Goal: Transaction & Acquisition: Purchase product/service

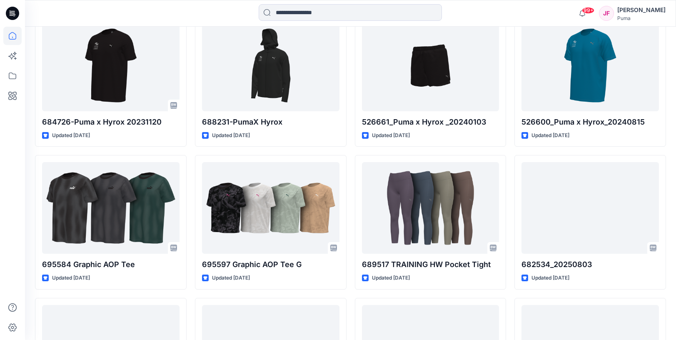
scroll to position [2237, 0]
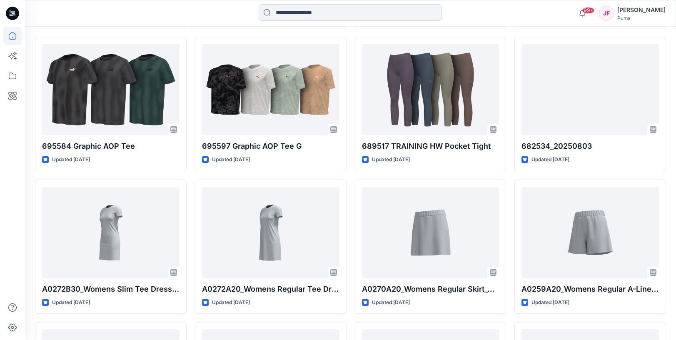
click at [289, 10] on input at bounding box center [350, 12] width 183 height 17
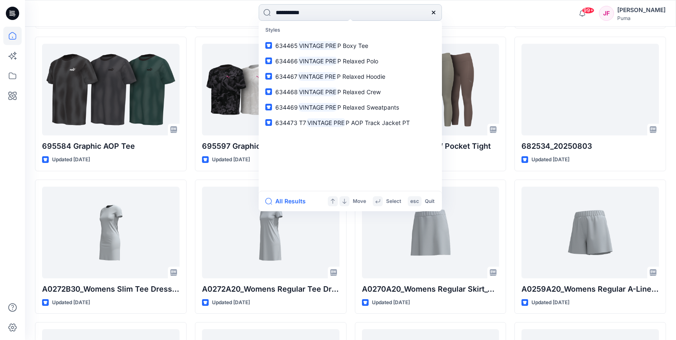
type input "**********"
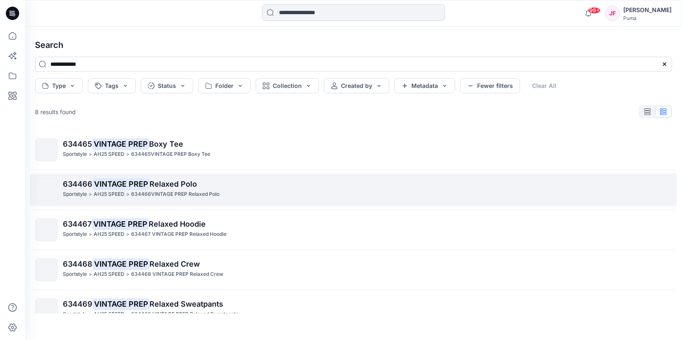
click at [131, 180] on mark "VINTAGE PREP" at bounding box center [120, 184] width 57 height 12
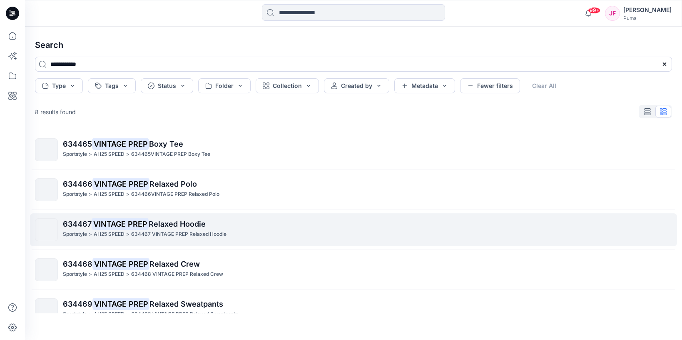
click at [132, 226] on mark "VINTAGE PREP" at bounding box center [120, 224] width 57 height 12
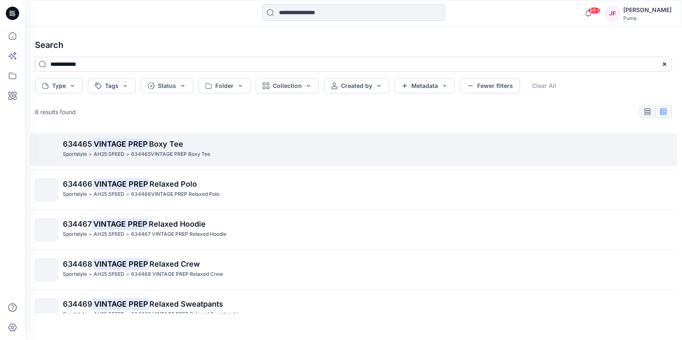
click at [132, 145] on mark "VINTAGE PREP" at bounding box center [120, 144] width 57 height 12
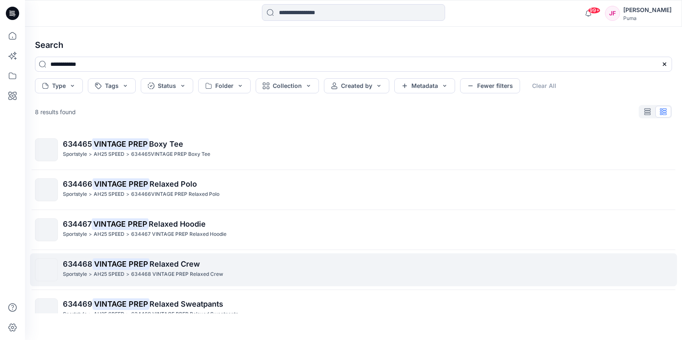
click at [144, 264] on mark "VINTAGE PREP" at bounding box center [120, 264] width 57 height 12
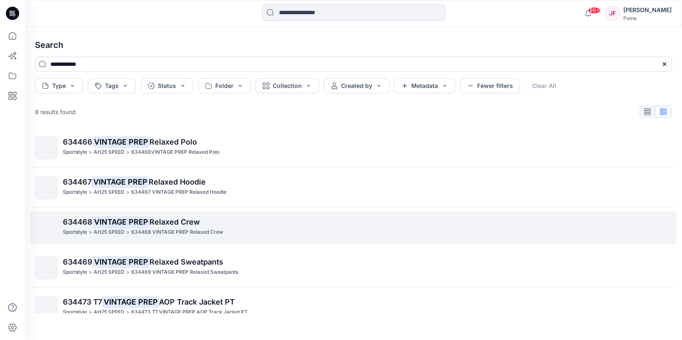
scroll to position [103, 0]
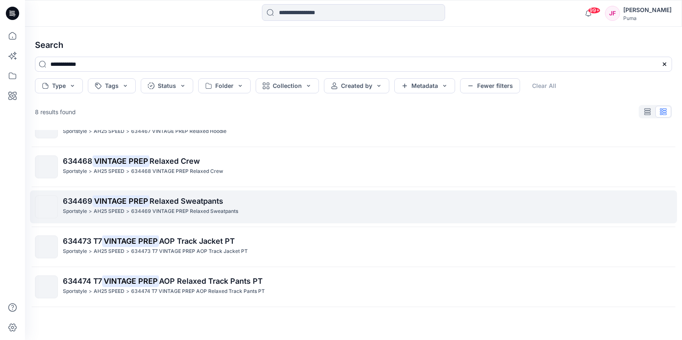
click at [148, 203] on mark "VINTAGE PREP" at bounding box center [120, 201] width 57 height 12
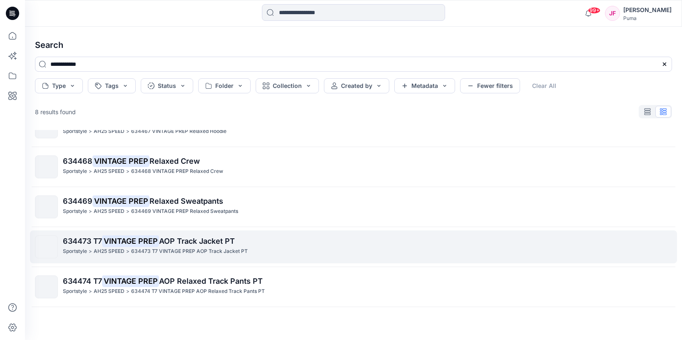
click at [148, 243] on mark "VINTAGE PREP" at bounding box center [130, 241] width 57 height 12
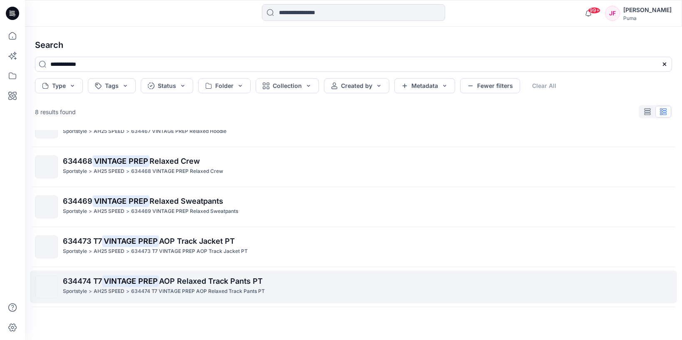
click at [152, 279] on mark "VINTAGE PREP" at bounding box center [130, 281] width 57 height 12
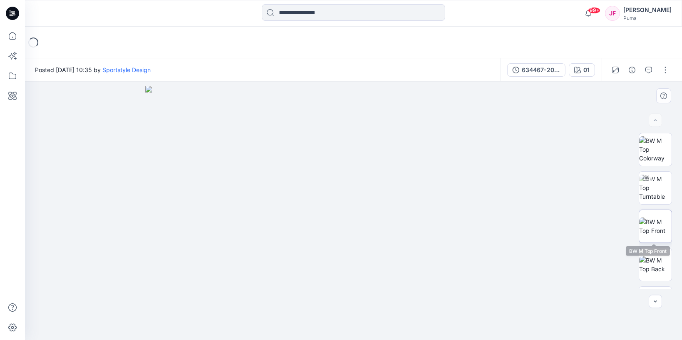
click at [653, 225] on img at bounding box center [655, 225] width 32 height 17
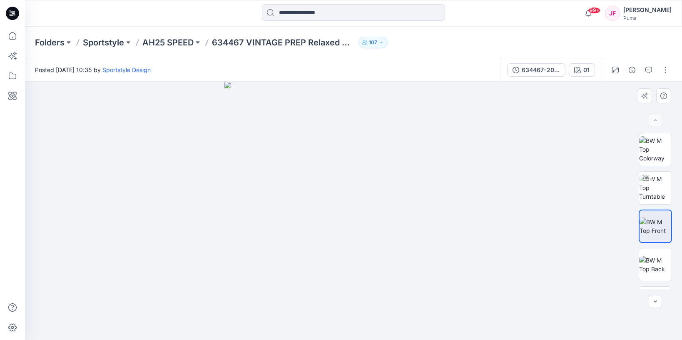
drag, startPoint x: 314, startPoint y: 208, endPoint x: 475, endPoint y: 207, distance: 160.8
click at [476, 208] on img at bounding box center [354, 211] width 258 height 258
click at [544, 68] on div "634467-20240913" at bounding box center [541, 69] width 38 height 9
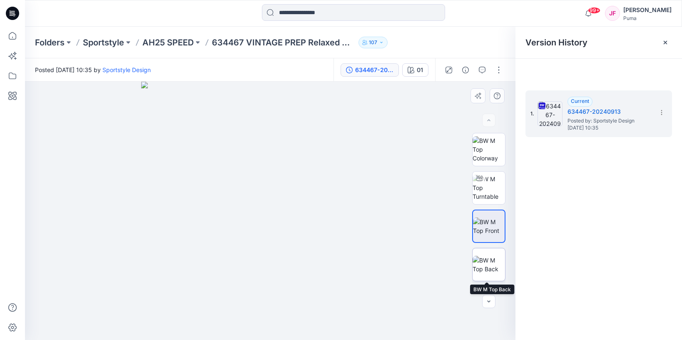
scroll to position [69, 0]
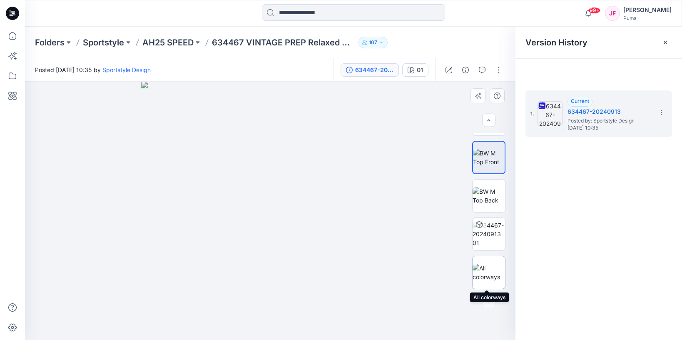
click at [482, 277] on img at bounding box center [489, 272] width 32 height 17
